Goal: Transaction & Acquisition: Download file/media

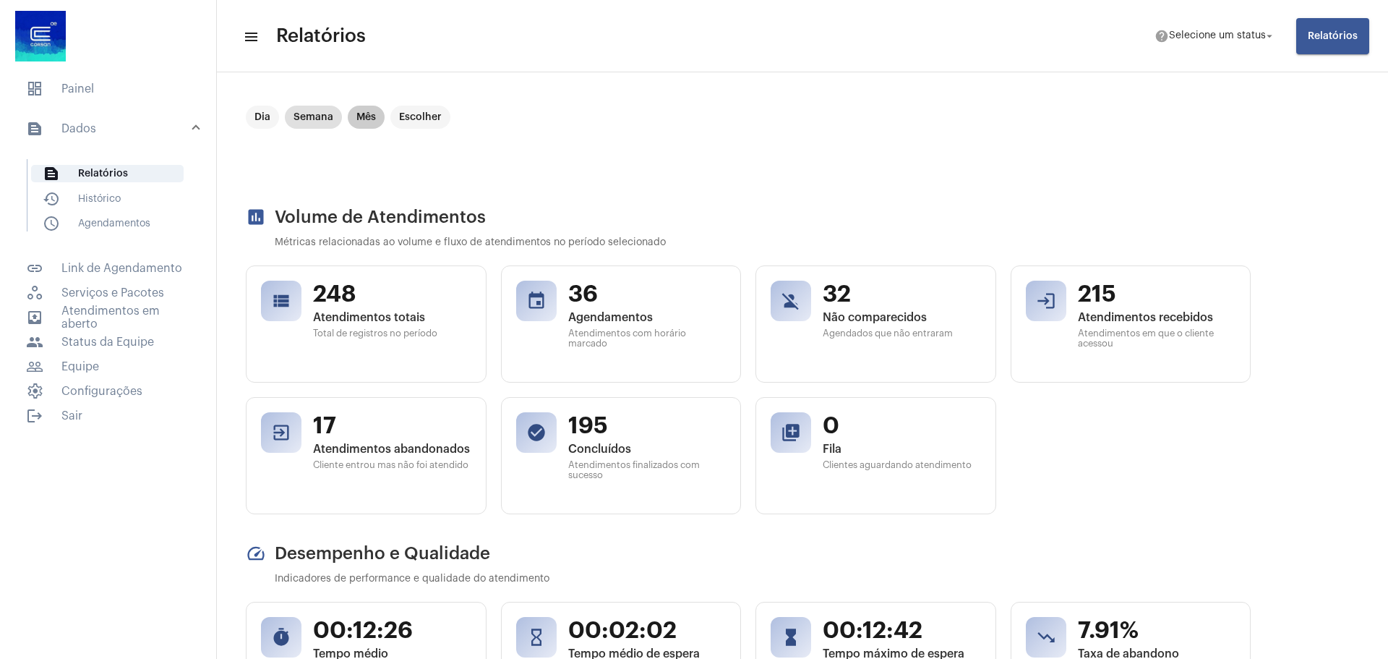
click at [370, 114] on mat-chip "Mês" at bounding box center [366, 117] width 37 height 23
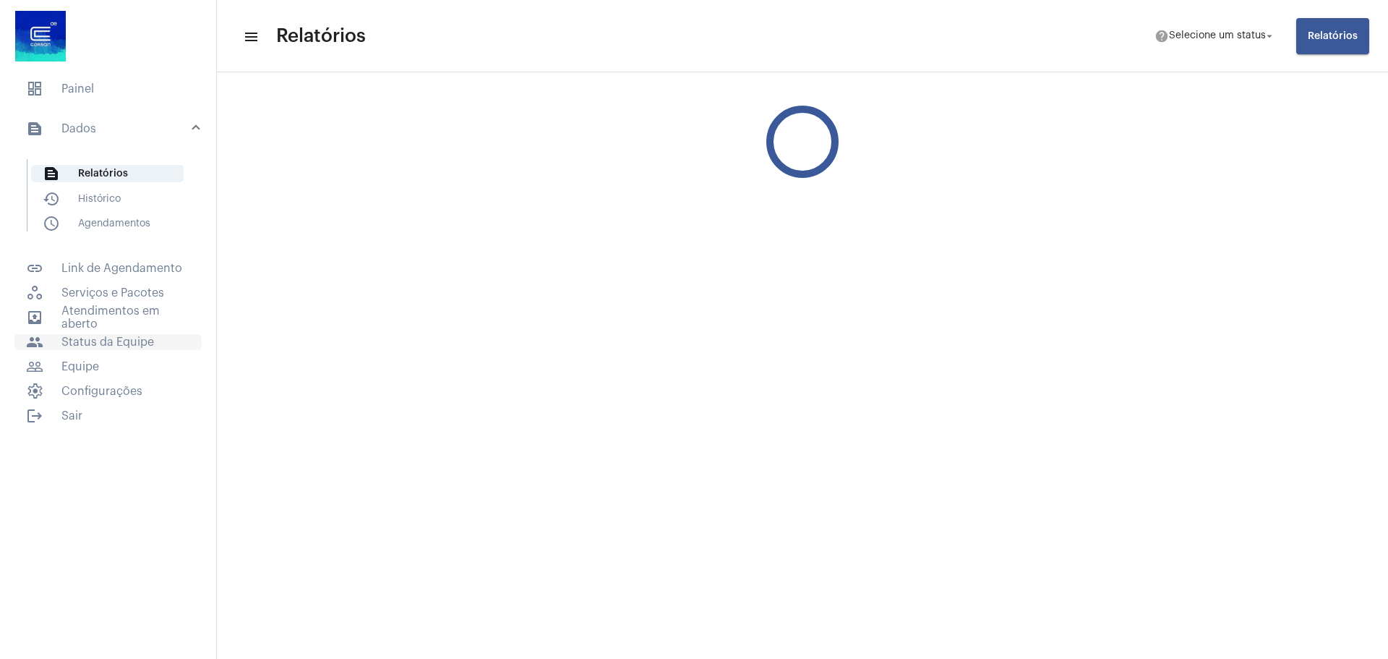
click at [128, 341] on span "people Status da Equipe" at bounding box center [107, 342] width 187 height 16
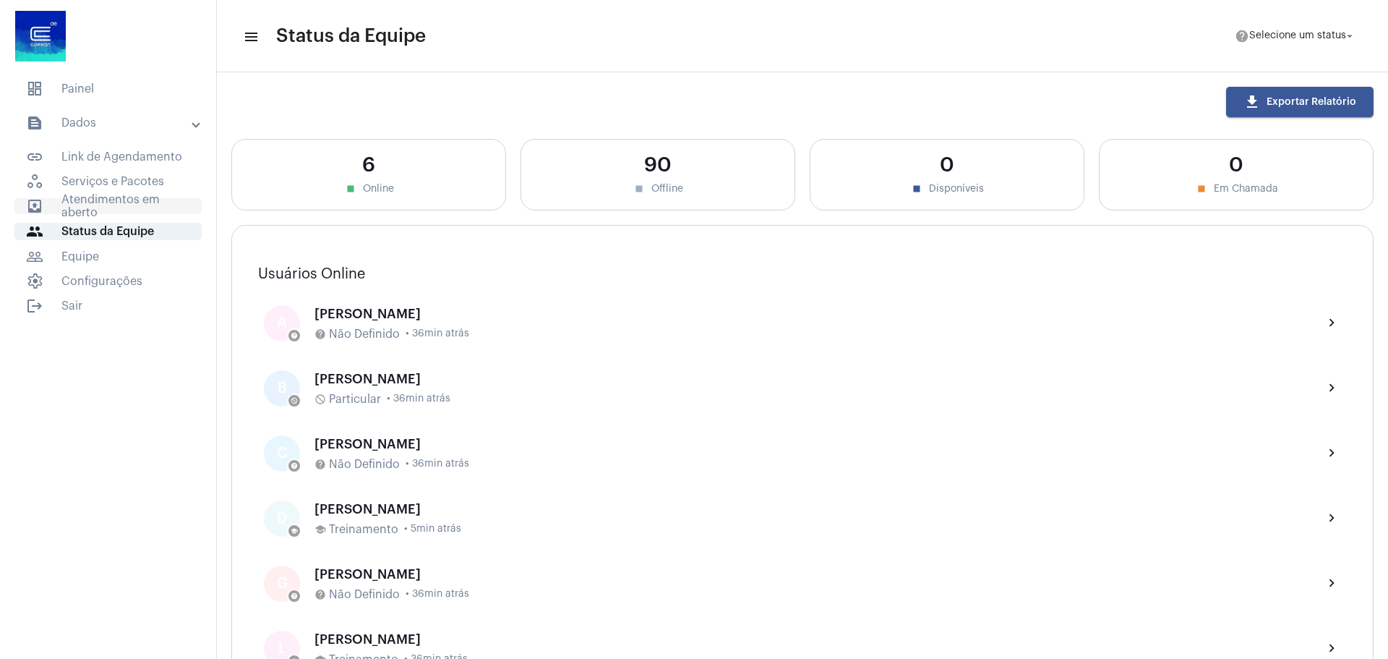
click at [100, 198] on span "outbox_outline Atendimentos em aberto" at bounding box center [107, 206] width 187 height 16
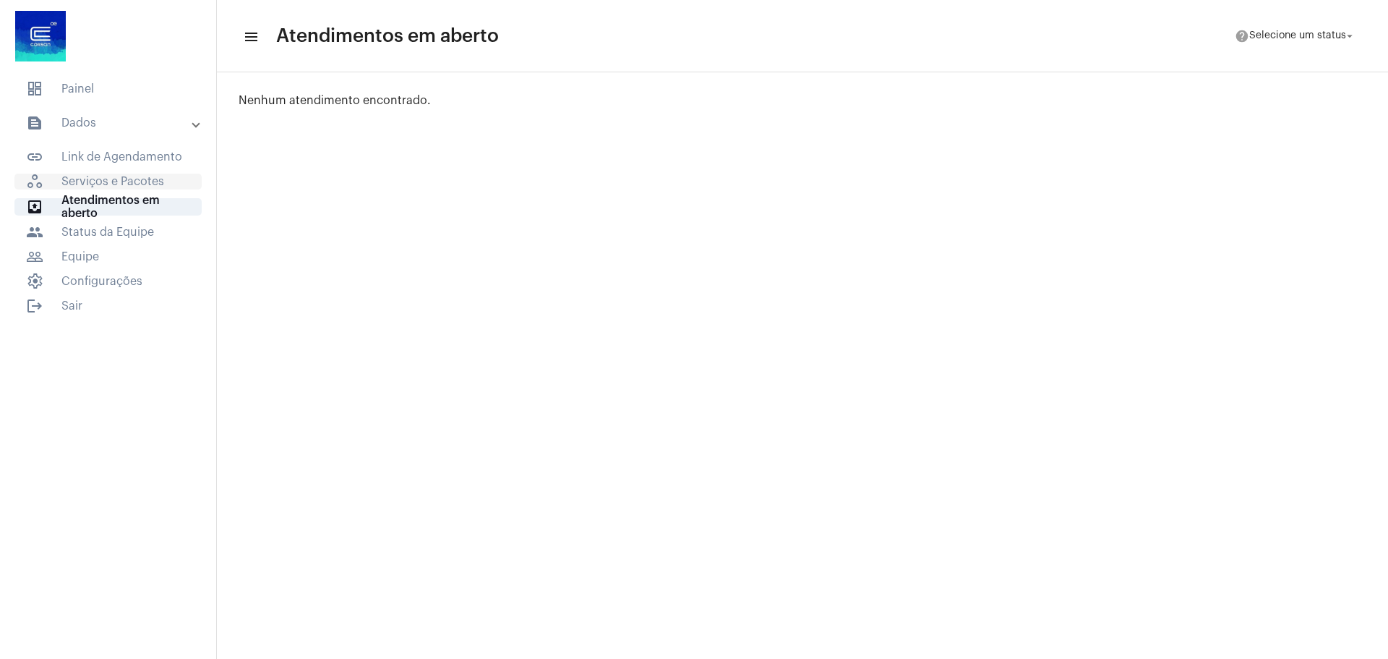
click at [105, 183] on span "workspaces_outlined Serviços e Pacotes" at bounding box center [107, 182] width 187 height 16
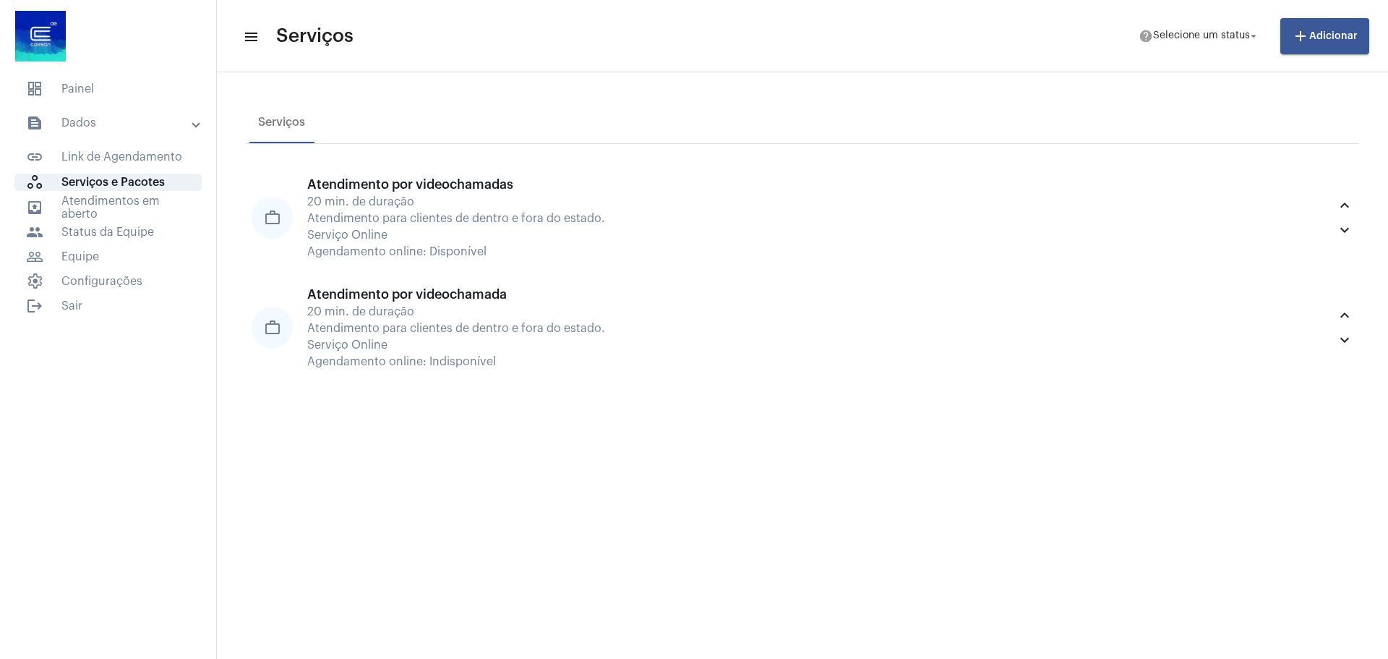
click at [134, 145] on mat-accordion "text_snippet_outlined Dados text_snippet_outlined Relatórios history_outlined H…" at bounding box center [108, 198] width 216 height 184
click at [140, 152] on span "link_outlined Link de Agendamento" at bounding box center [107, 157] width 187 height 16
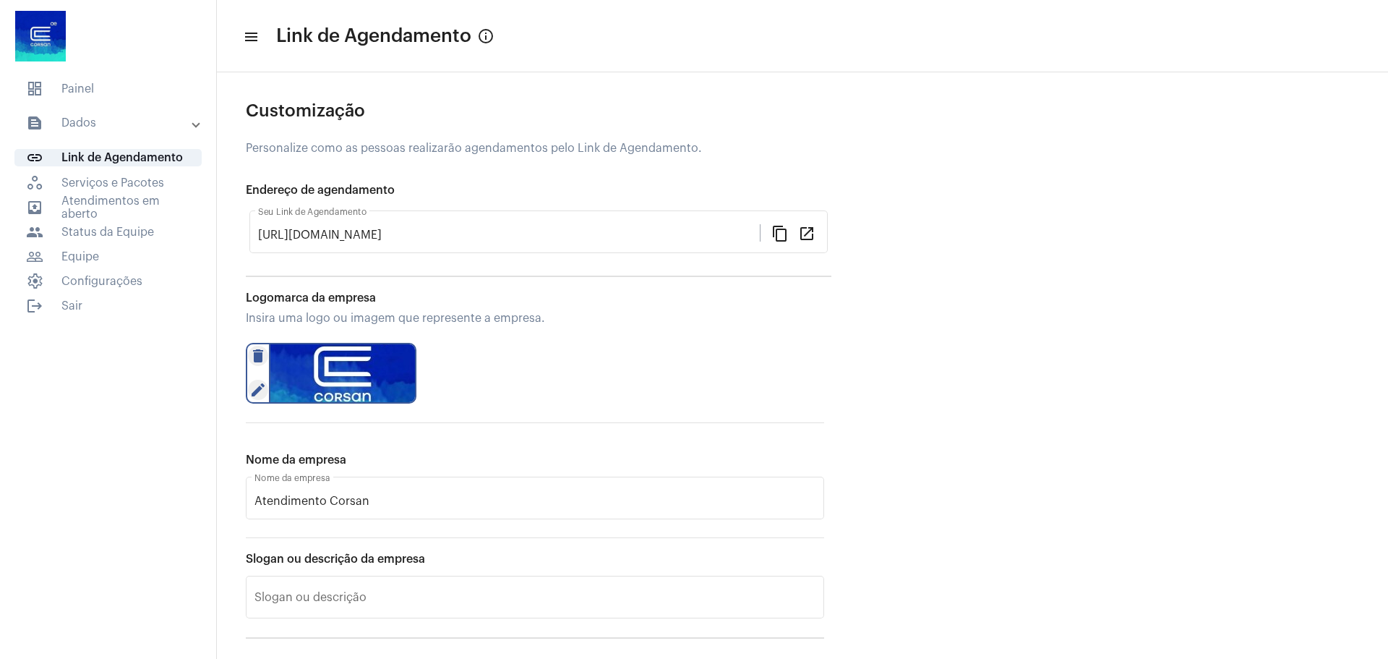
click at [80, 122] on mat-panel-title "text_snippet_outlined Dados" at bounding box center [109, 122] width 167 height 17
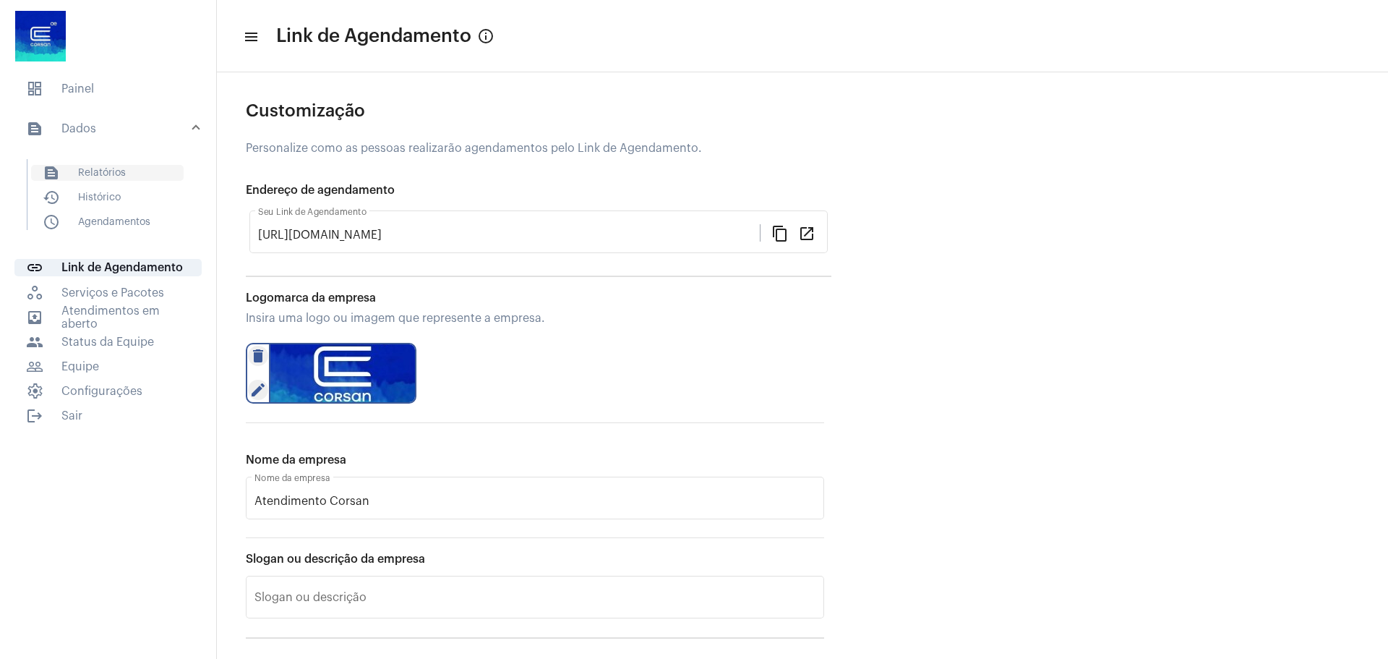
click at [109, 166] on span "text_snippet_outlined Relatórios" at bounding box center [107, 173] width 153 height 16
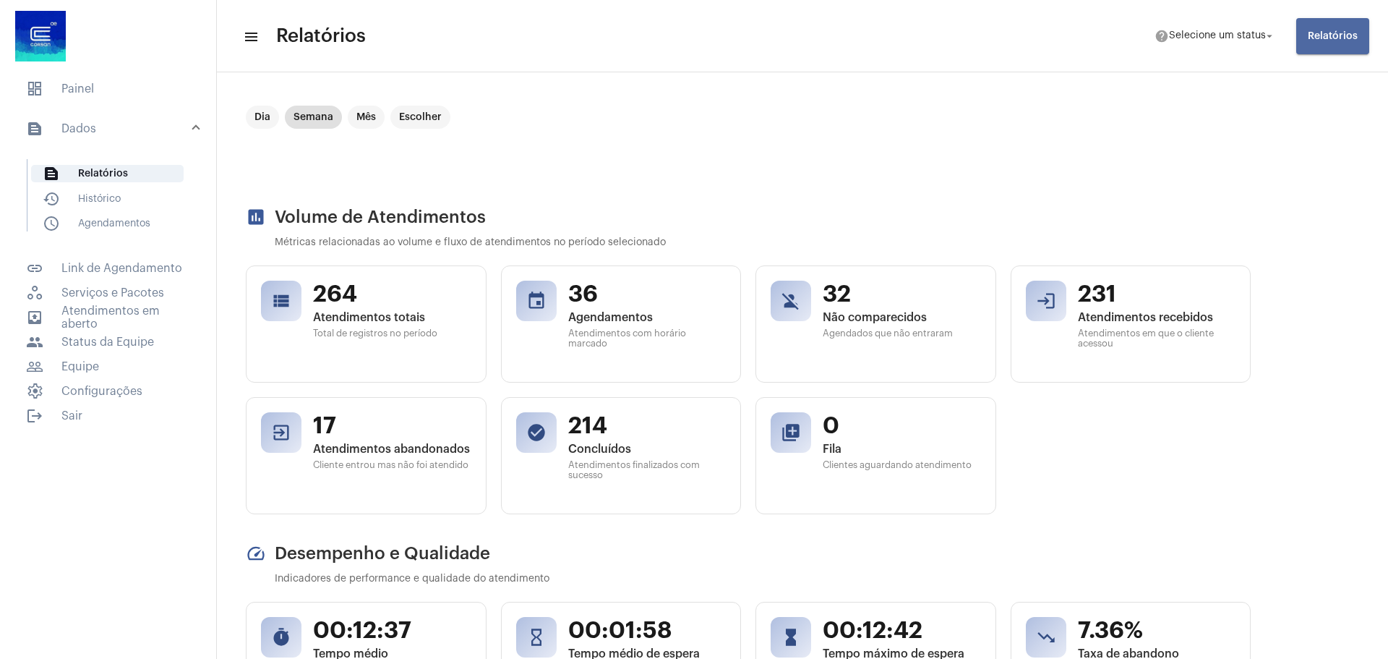
click at [1346, 28] on button "Relatórios" at bounding box center [1332, 36] width 73 height 36
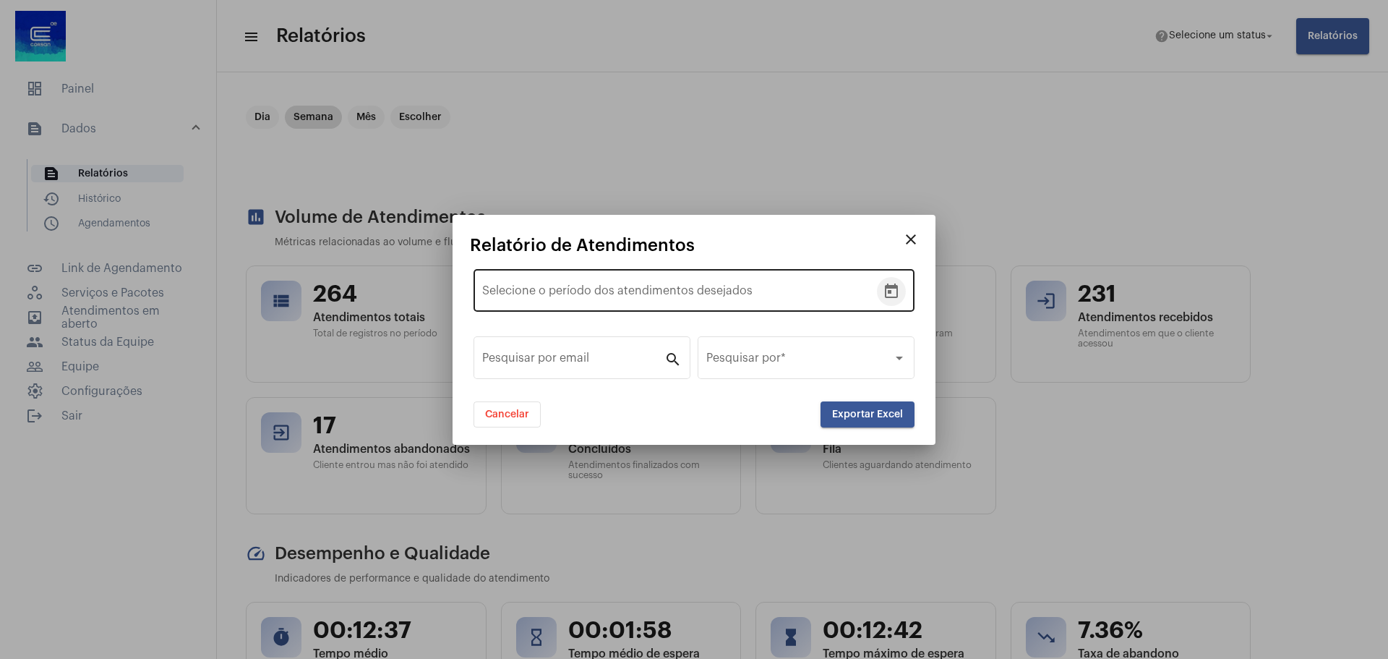
click at [885, 289] on icon "Open calendar" at bounding box center [891, 291] width 17 height 17
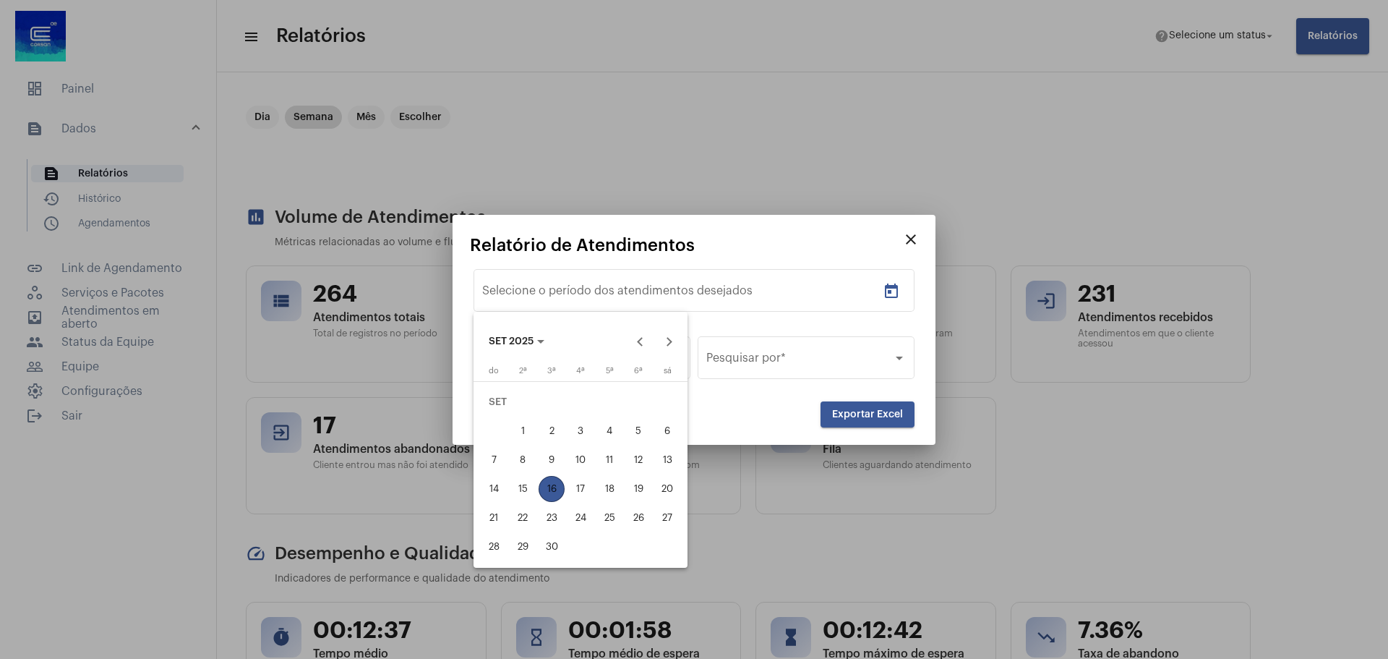
click at [518, 424] on div "1" at bounding box center [523, 431] width 26 height 26
type input "[DATE]"
click at [527, 481] on div "15" at bounding box center [523, 489] width 26 height 26
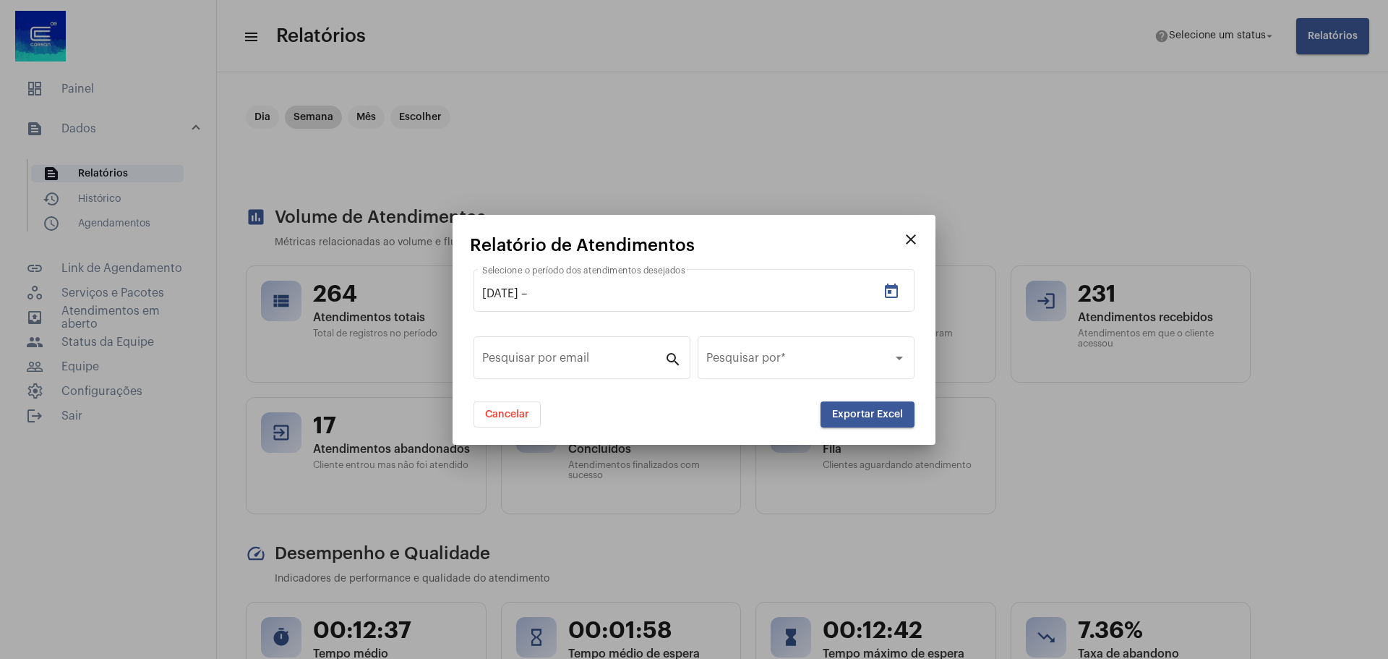
type input "[DATE]"
click at [787, 359] on span at bounding box center [799, 360] width 187 height 13
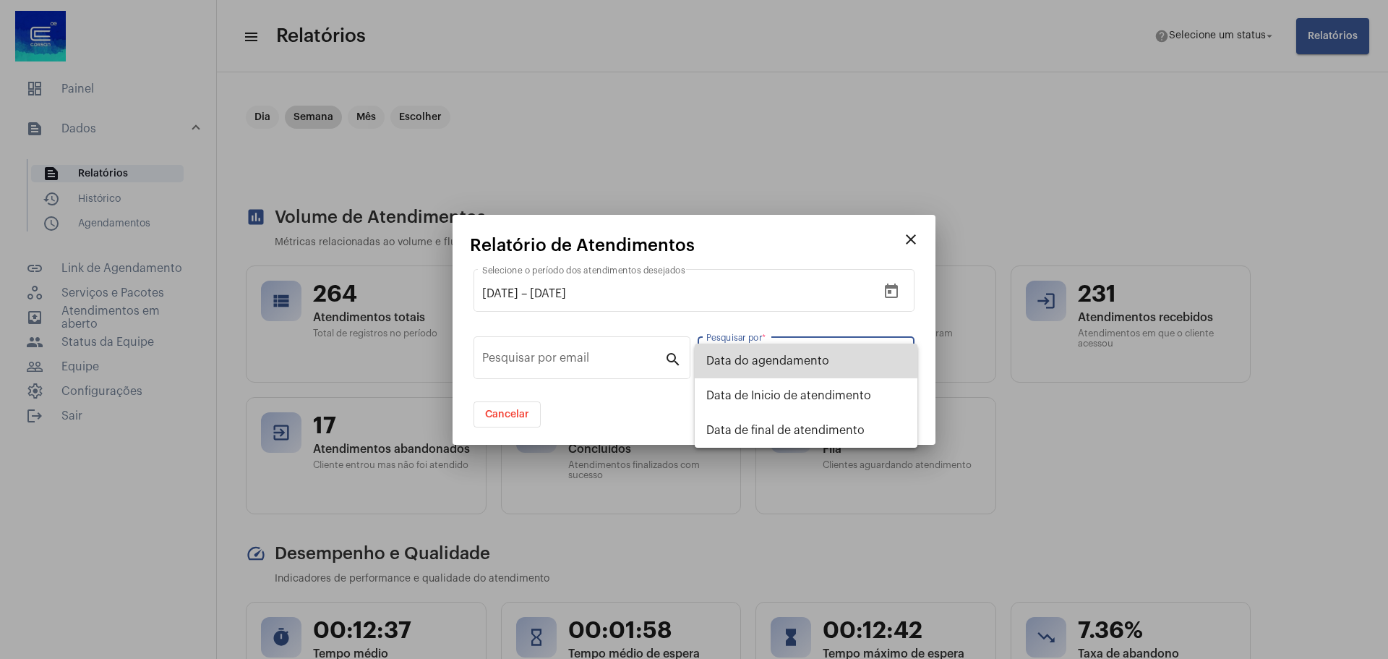
click at [788, 359] on span "Data do agendamento" at bounding box center [806, 360] width 200 height 35
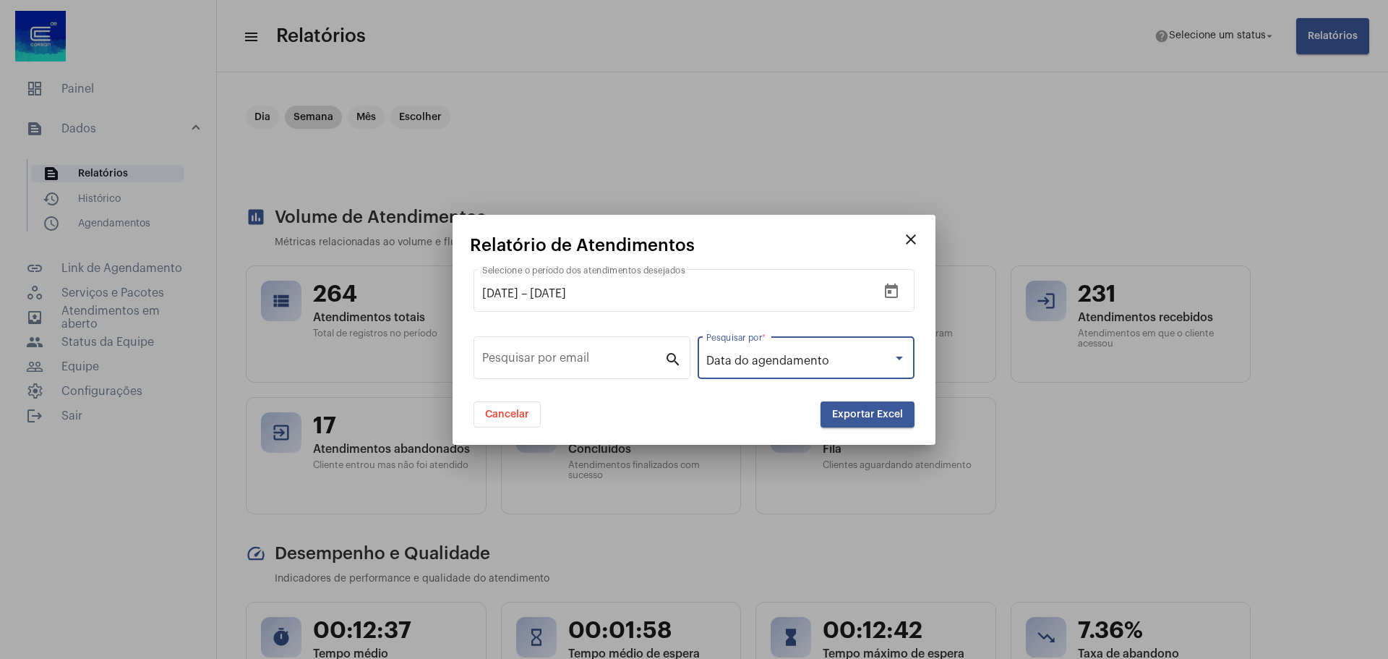
click at [862, 414] on span "Exportar Excel" at bounding box center [867, 414] width 71 height 10
